Goal: Check status: Check status

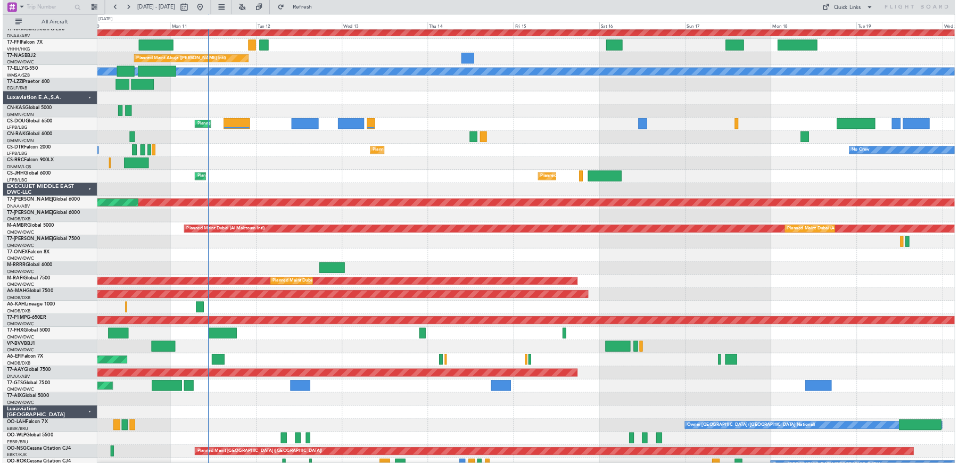
scroll to position [198, 0]
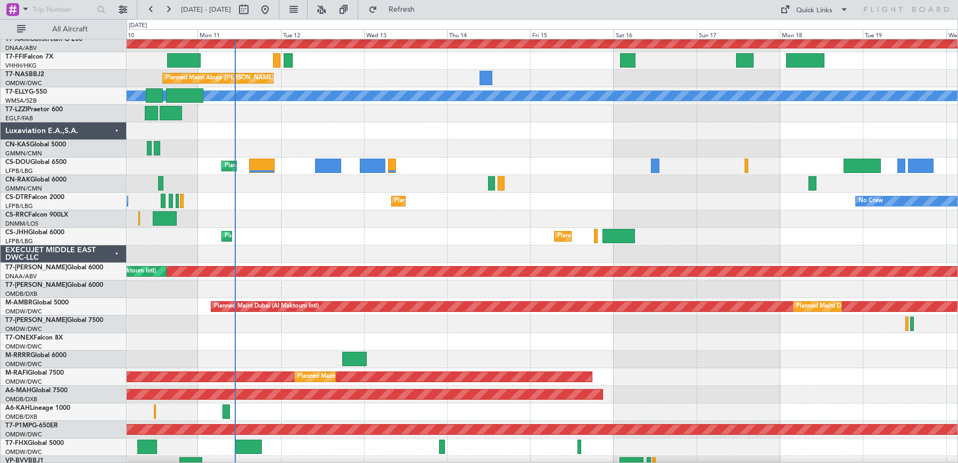
click at [279, 239] on div "Planned Maint Paris (Le Bourget) Planned Maint Paris (Le Bourget) Planned Maint…" at bounding box center [543, 237] width 832 height 18
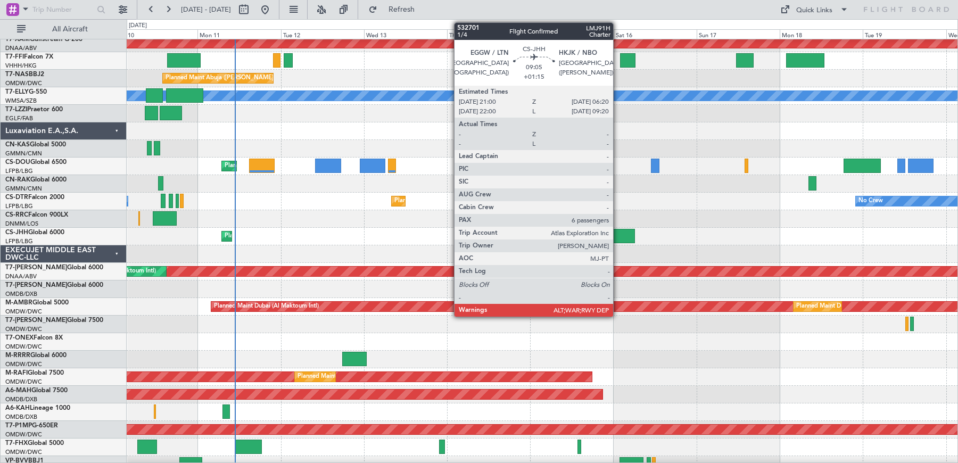
click at [619, 237] on div at bounding box center [619, 236] width 32 height 14
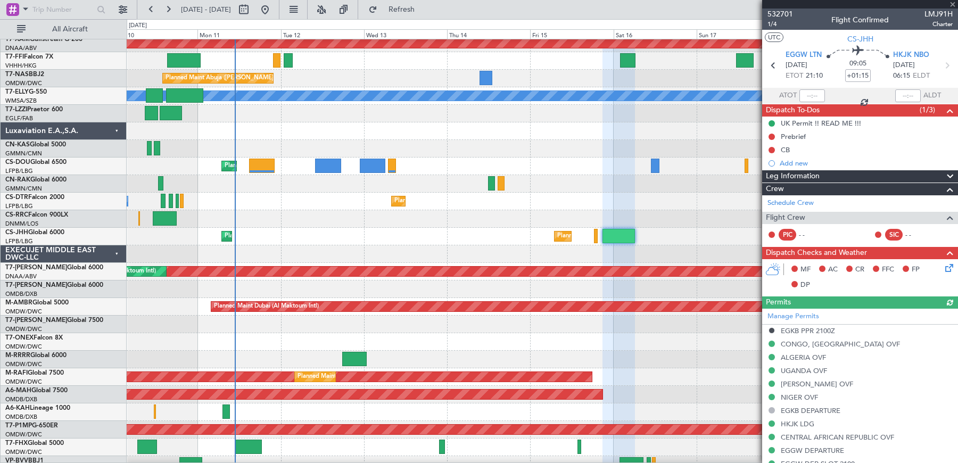
click at [952, 6] on div at bounding box center [860, 4] width 196 height 9
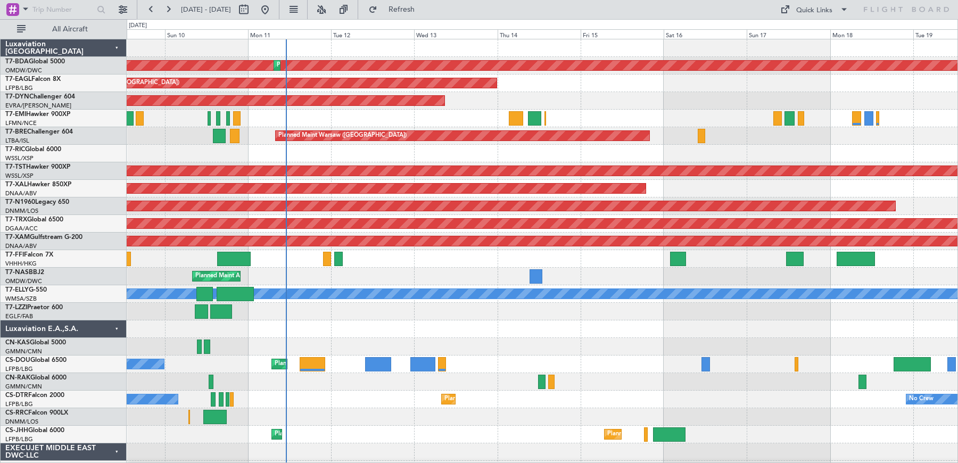
click at [258, 329] on div at bounding box center [543, 330] width 832 height 18
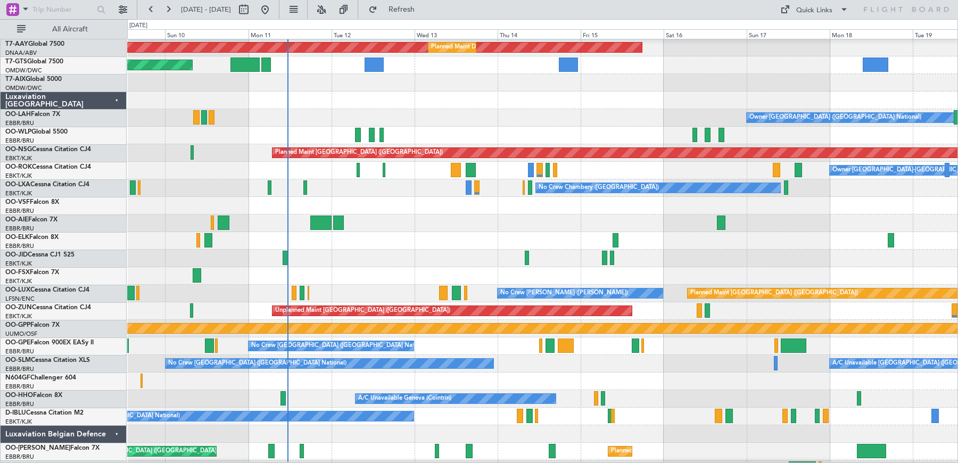
scroll to position [651, 0]
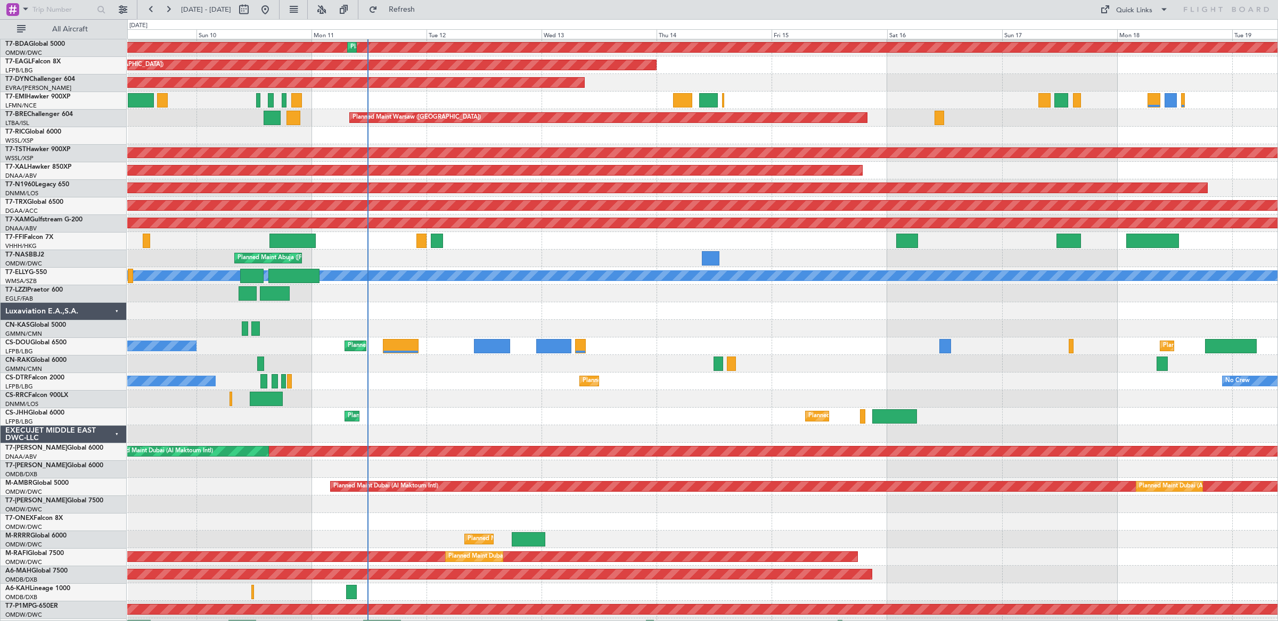
scroll to position [22, 0]
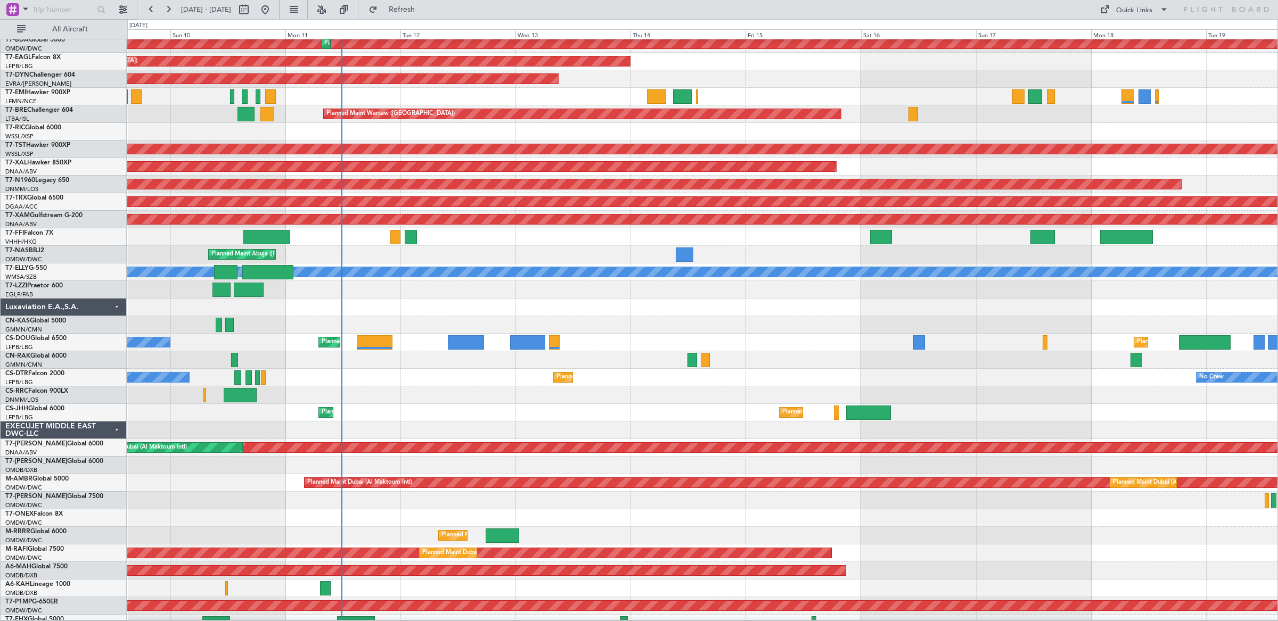
click at [415, 316] on div at bounding box center [702, 325] width 1150 height 18
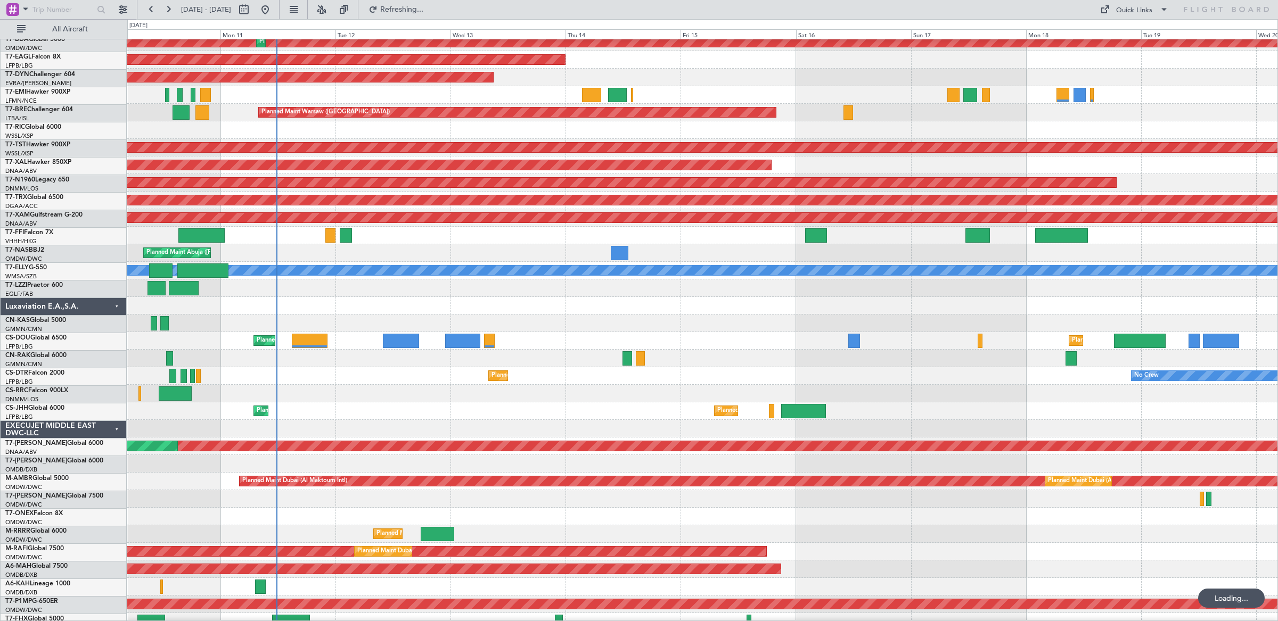
scroll to position [24, 0]
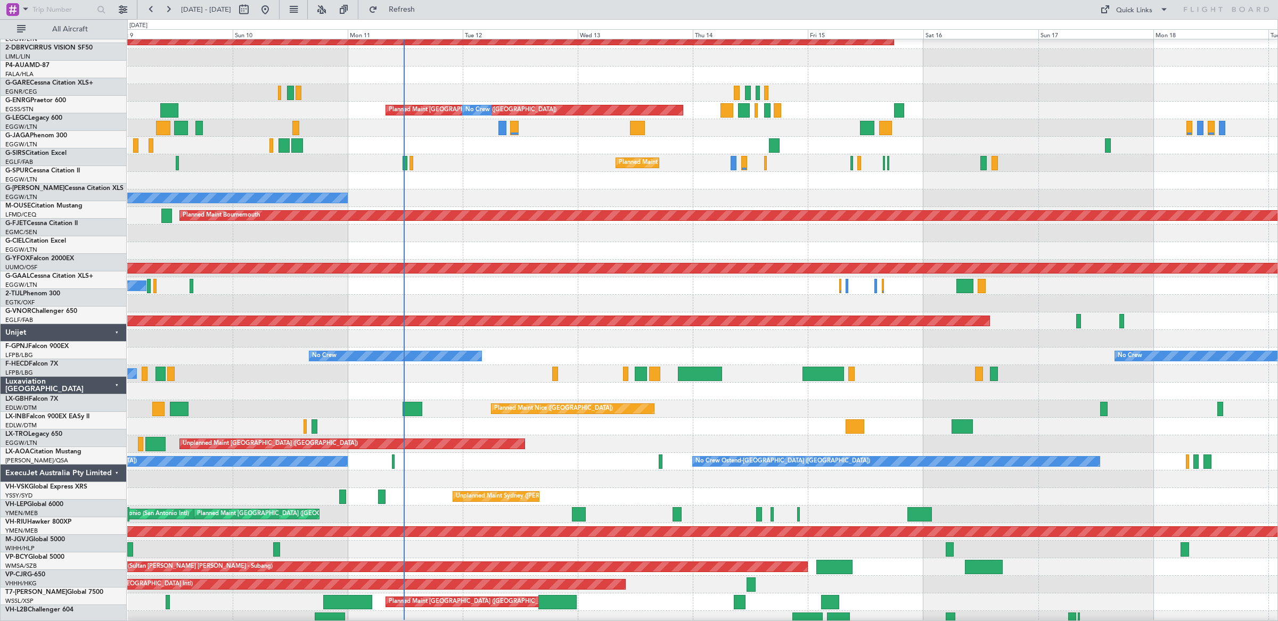
scroll to position [2088, 0]
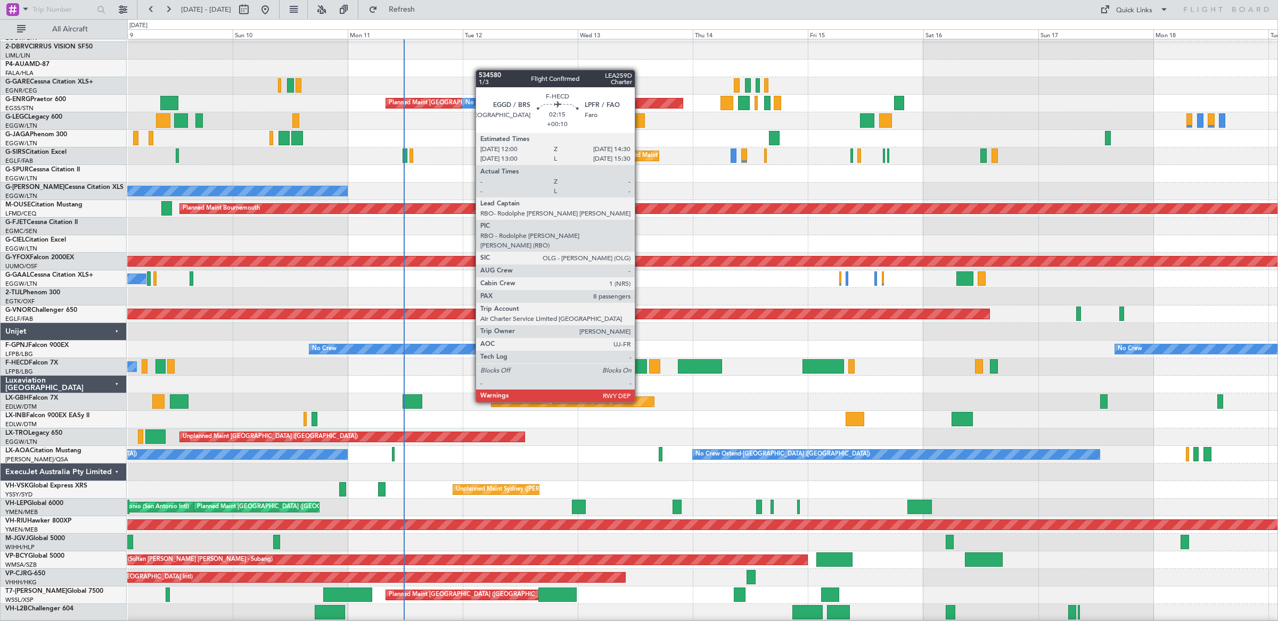
click at [640, 364] on div at bounding box center [641, 366] width 12 height 14
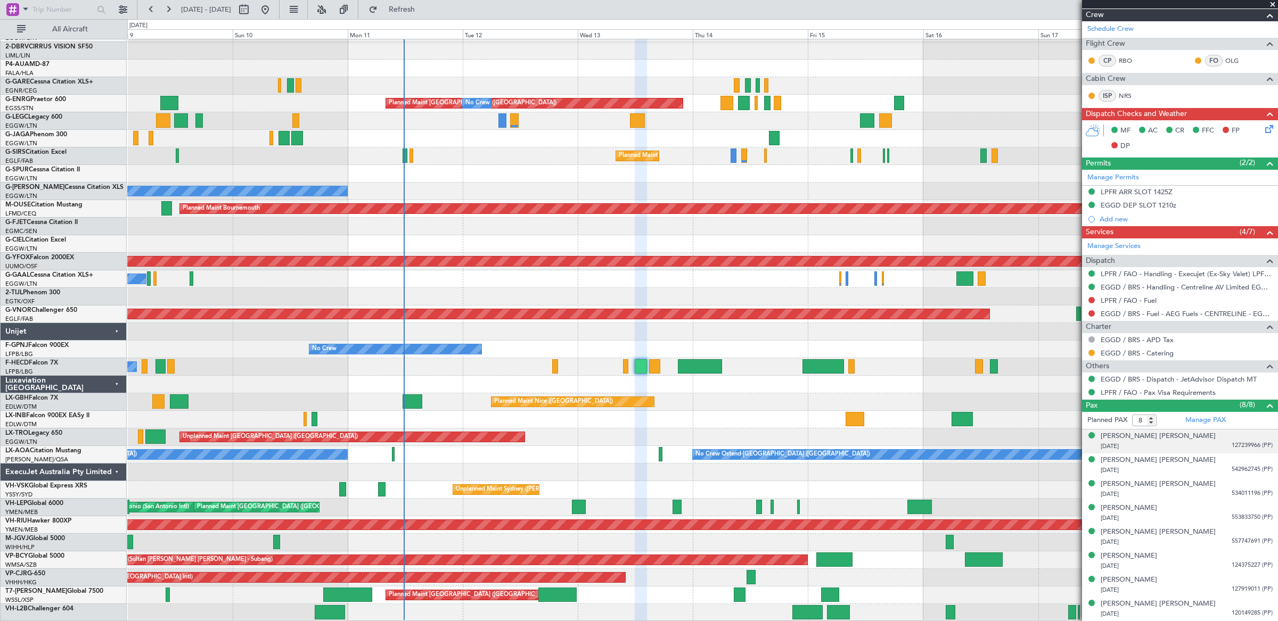
scroll to position [189, 0]
click at [1274, 2] on span at bounding box center [1272, 5] width 11 height 10
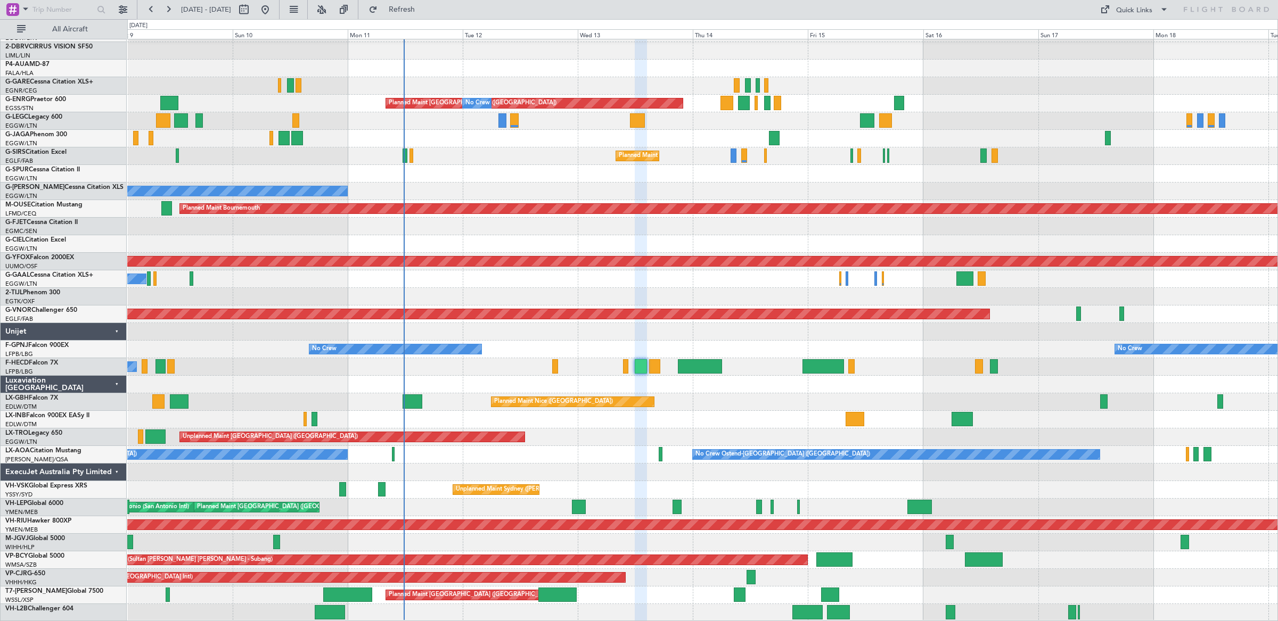
type input "0"
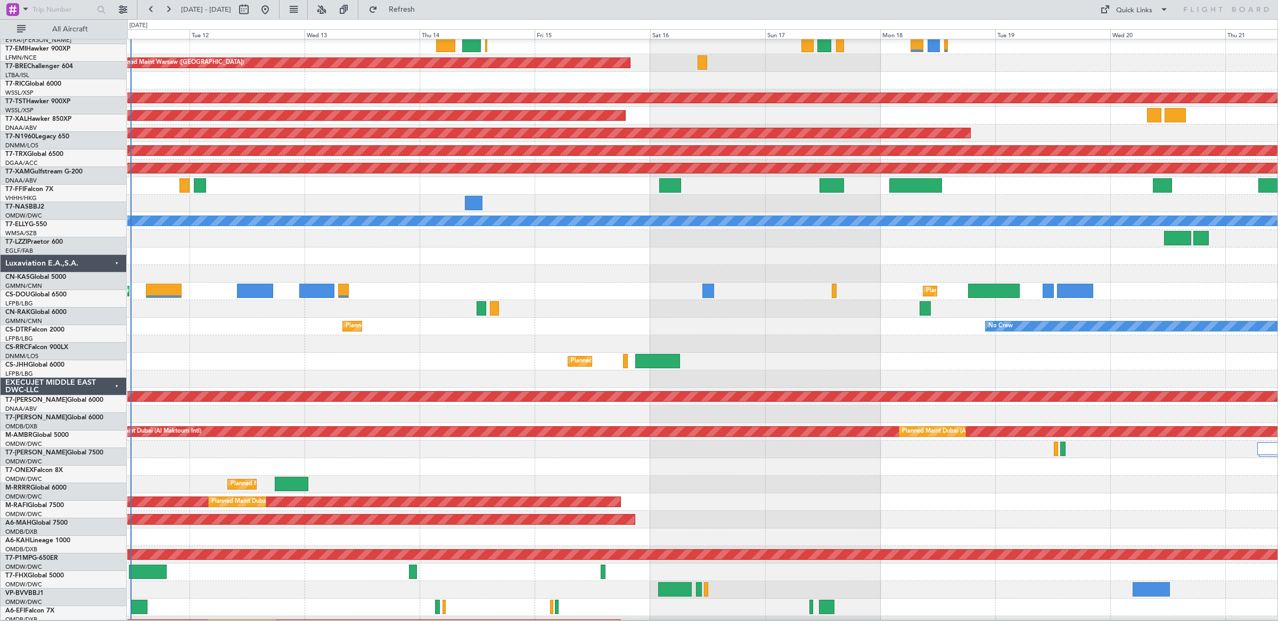
scroll to position [73, 0]
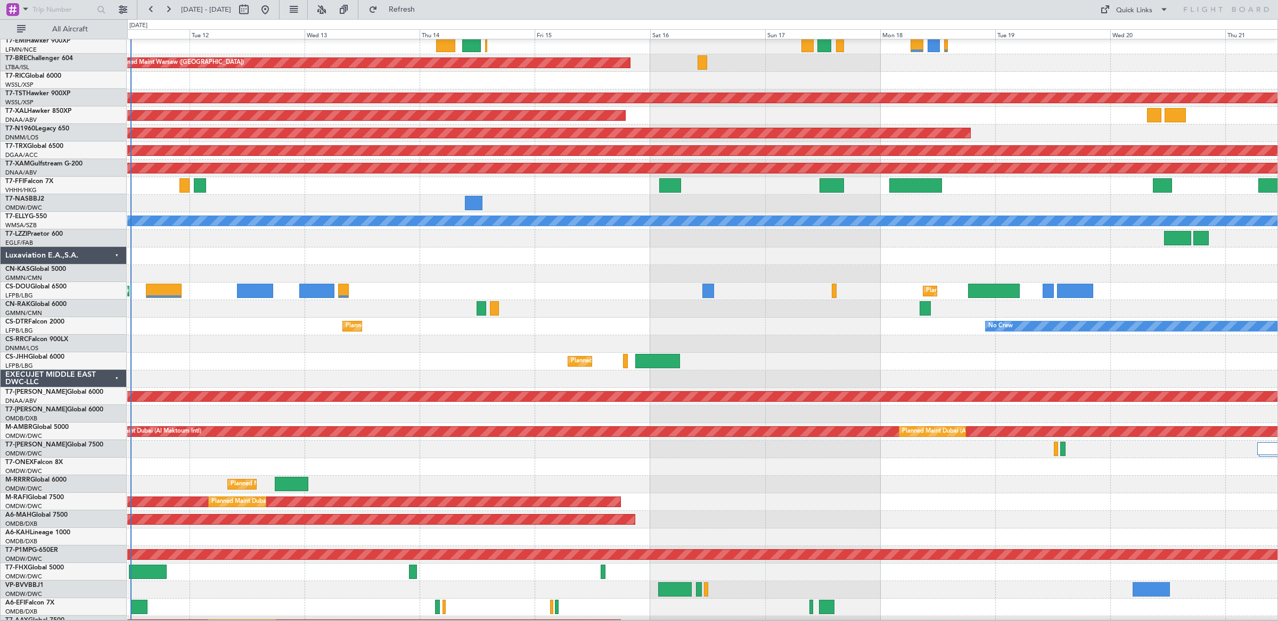
click at [857, 292] on div "Planned Maint [GEOGRAPHIC_DATA] ([GEOGRAPHIC_DATA]) Planned Maint [GEOGRAPHIC_D…" at bounding box center [702, 292] width 1150 height 18
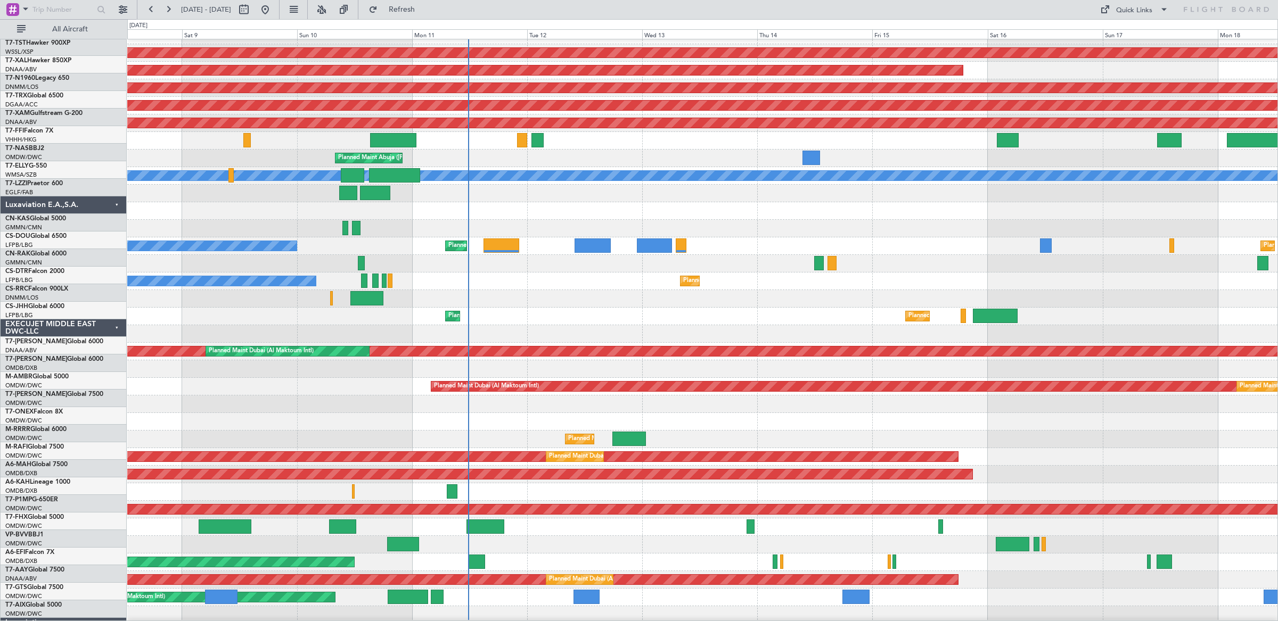
click at [886, 237] on div "Planned Maint [GEOGRAPHIC_DATA] ([GEOGRAPHIC_DATA]) Planned Maint [GEOGRAPHIC_D…" at bounding box center [702, 246] width 1150 height 18
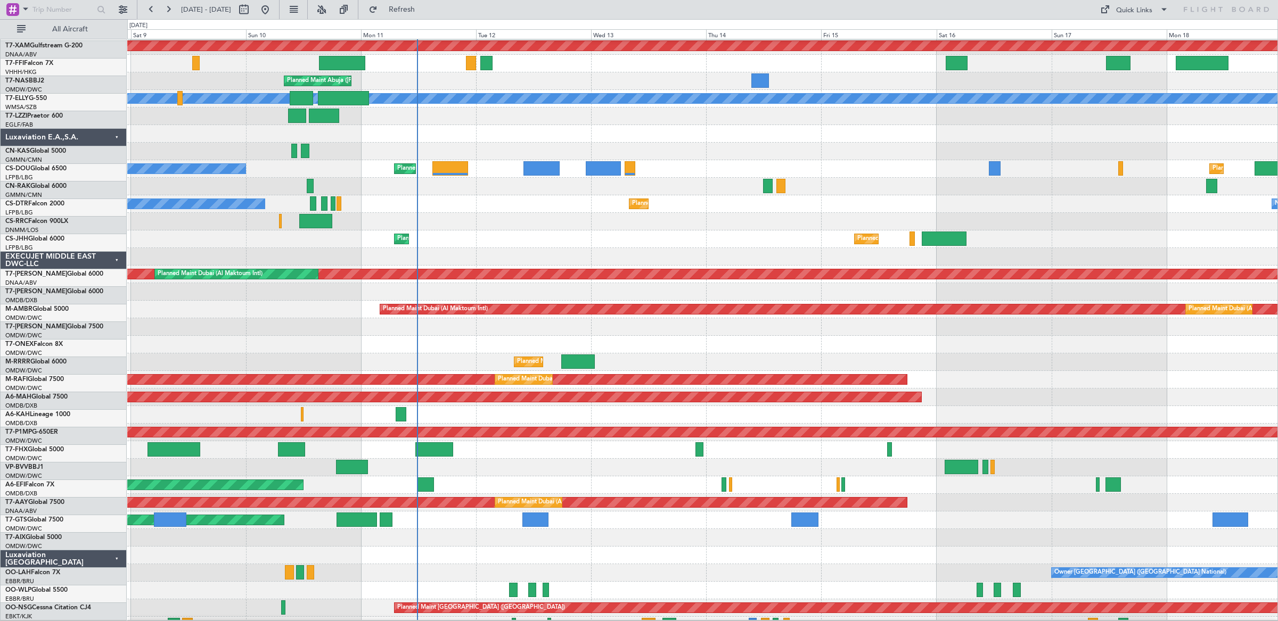
scroll to position [195, 0]
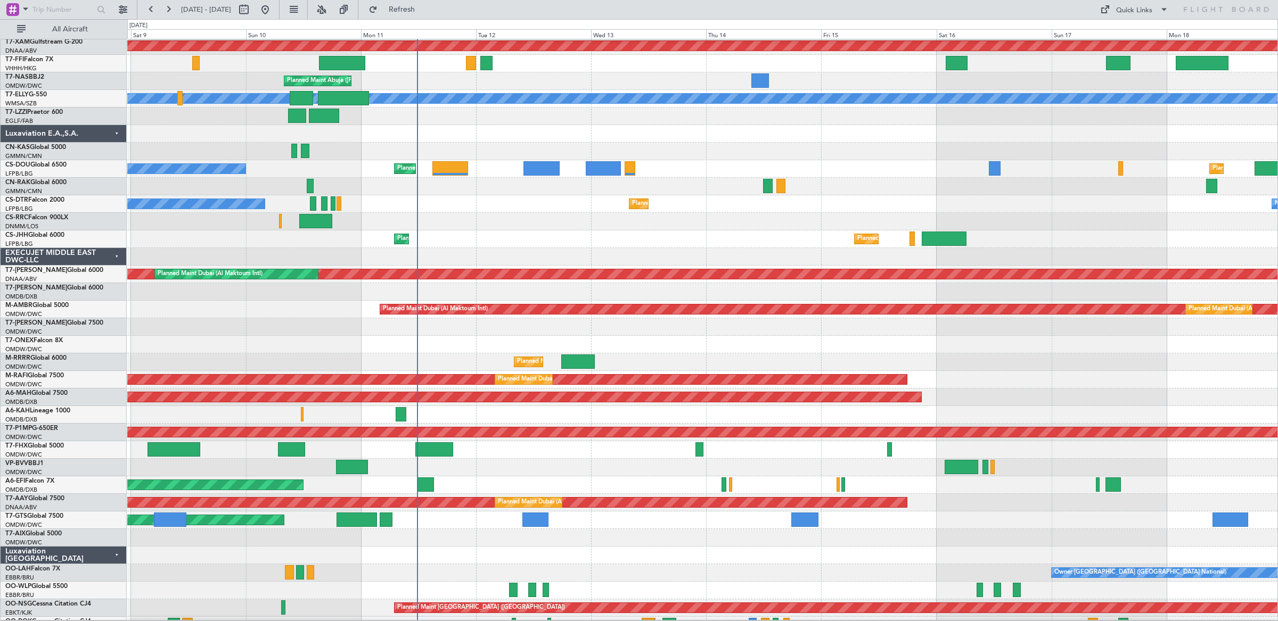
click at [503, 167] on div "Planned Maint [GEOGRAPHIC_DATA] ([GEOGRAPHIC_DATA]) No Crew Planned Maint [GEOG…" at bounding box center [702, 169] width 1150 height 18
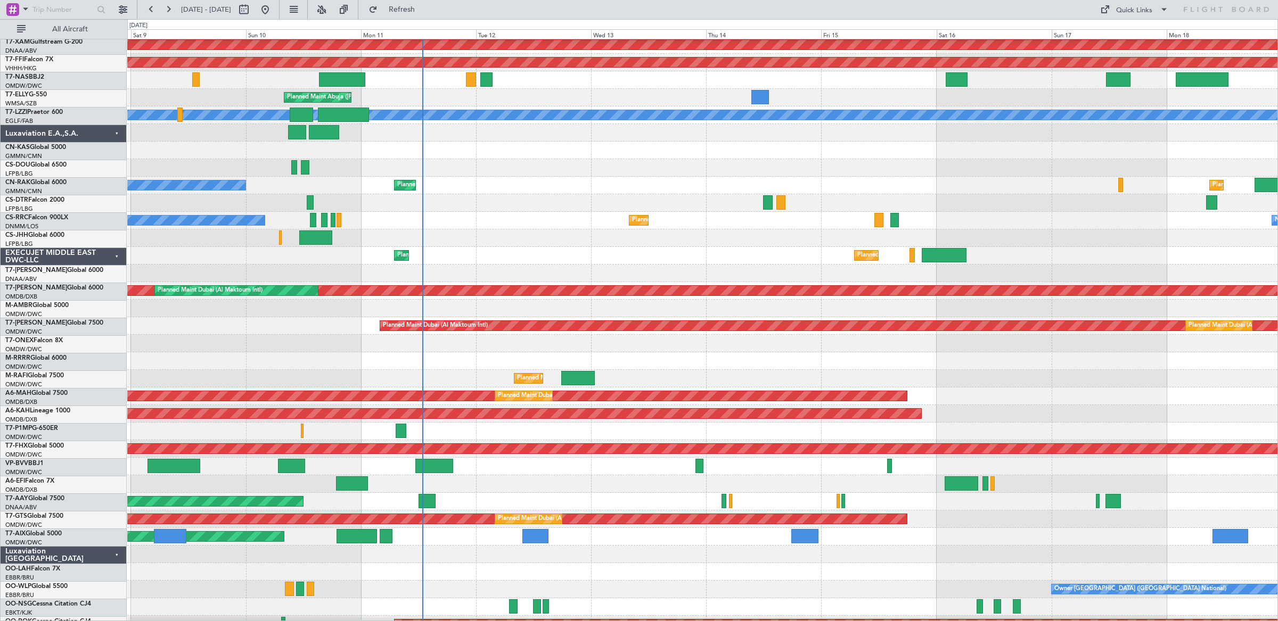
scroll to position [177, 0]
